Goal: Information Seeking & Learning: Understand process/instructions

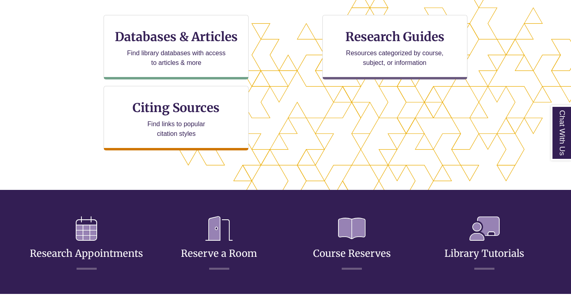
scroll to position [195, 503]
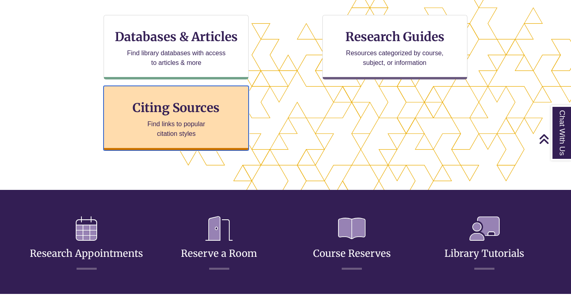
click at [193, 114] on h3 "Citing Sources" at bounding box center [176, 107] width 98 height 15
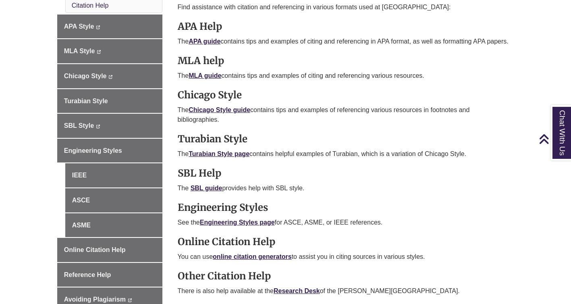
scroll to position [266, 0]
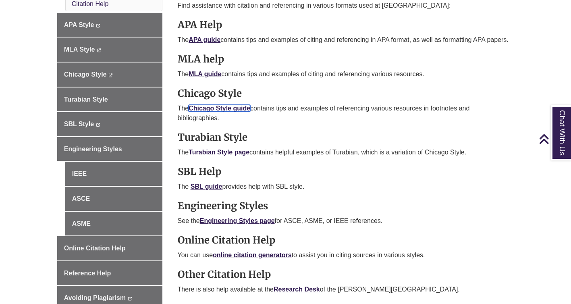
click at [223, 112] on link "Chicago Style guide" at bounding box center [220, 108] width 62 height 7
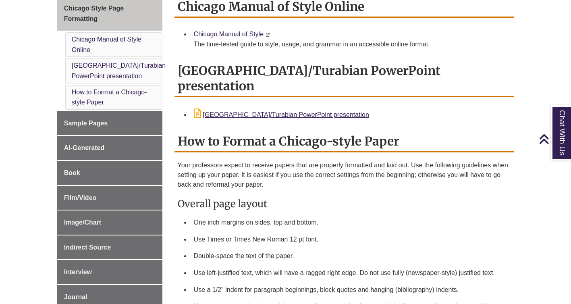
scroll to position [257, 0]
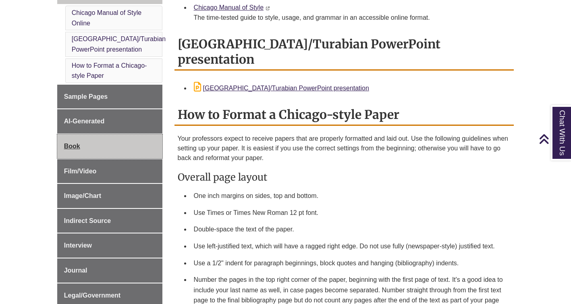
click at [143, 141] on link "Book" at bounding box center [109, 146] width 105 height 24
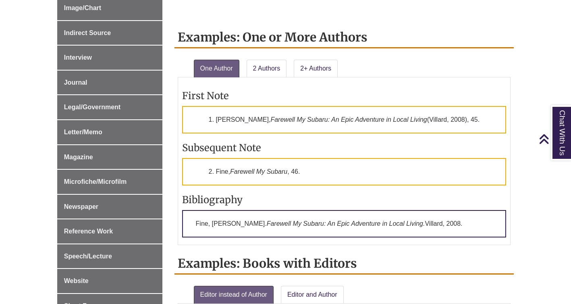
scroll to position [489, 0]
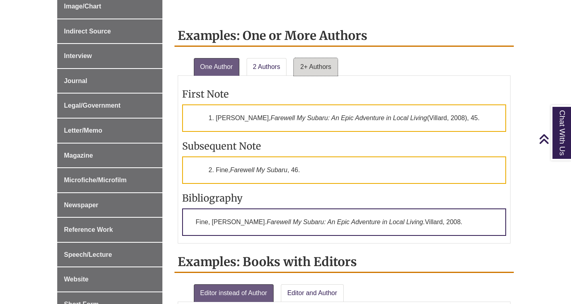
click at [300, 64] on link "2+ Authors" at bounding box center [316, 67] width 44 height 18
